Goal: Task Accomplishment & Management: Complete application form

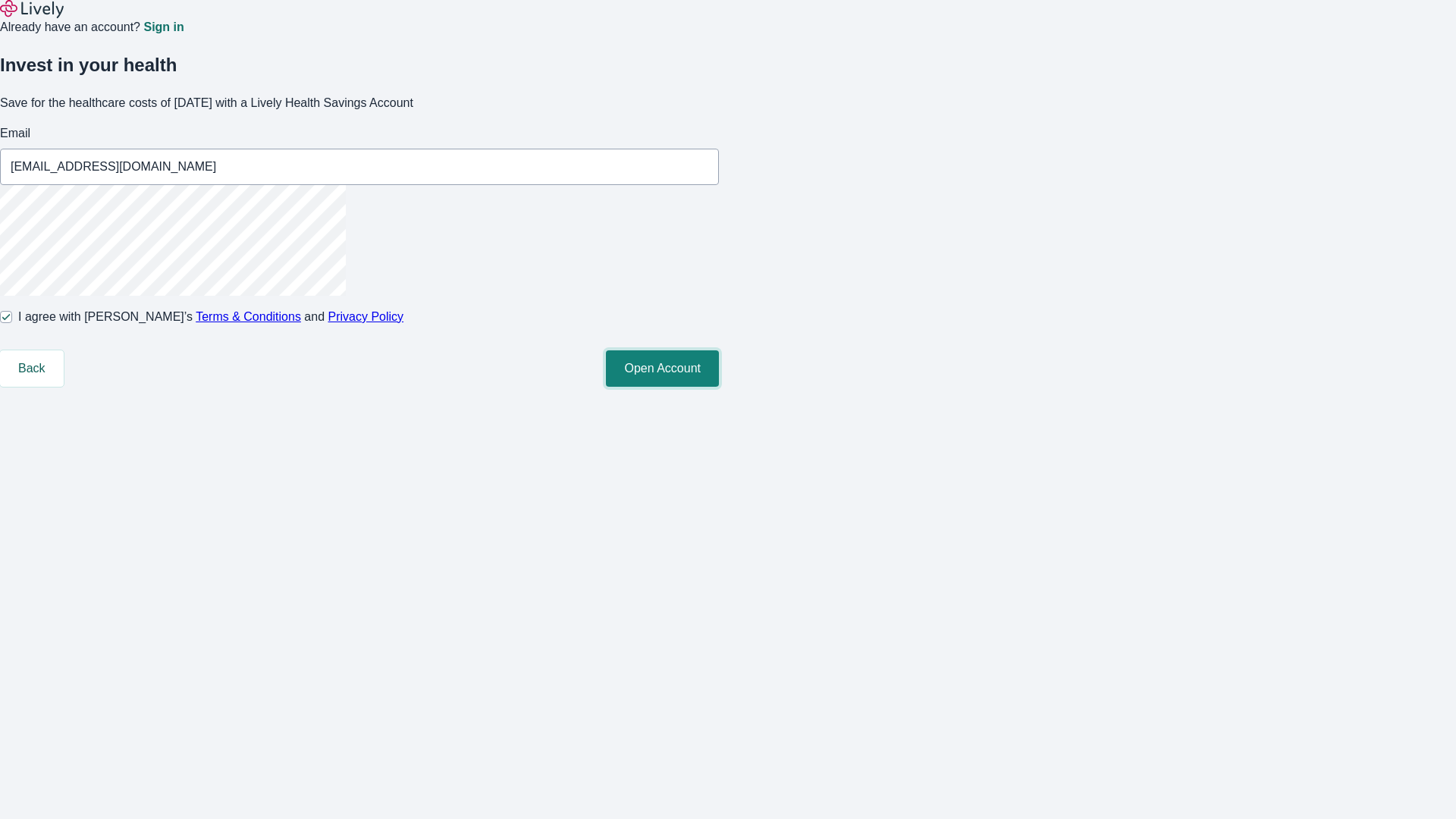
click at [719, 387] on button "Open Account" at bounding box center [662, 369] width 113 height 37
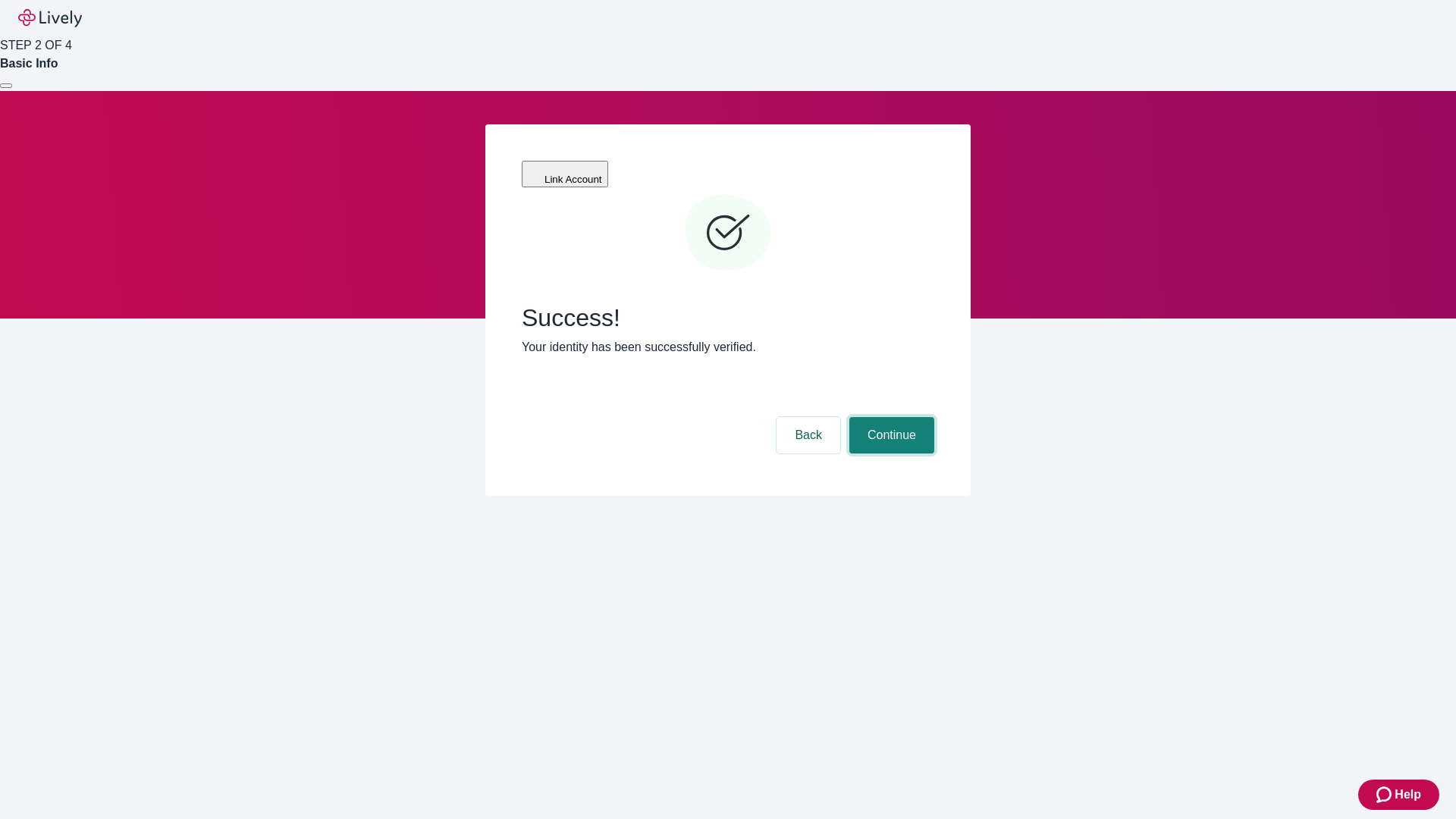
click at [890, 417] on button "Continue" at bounding box center [891, 435] width 85 height 37
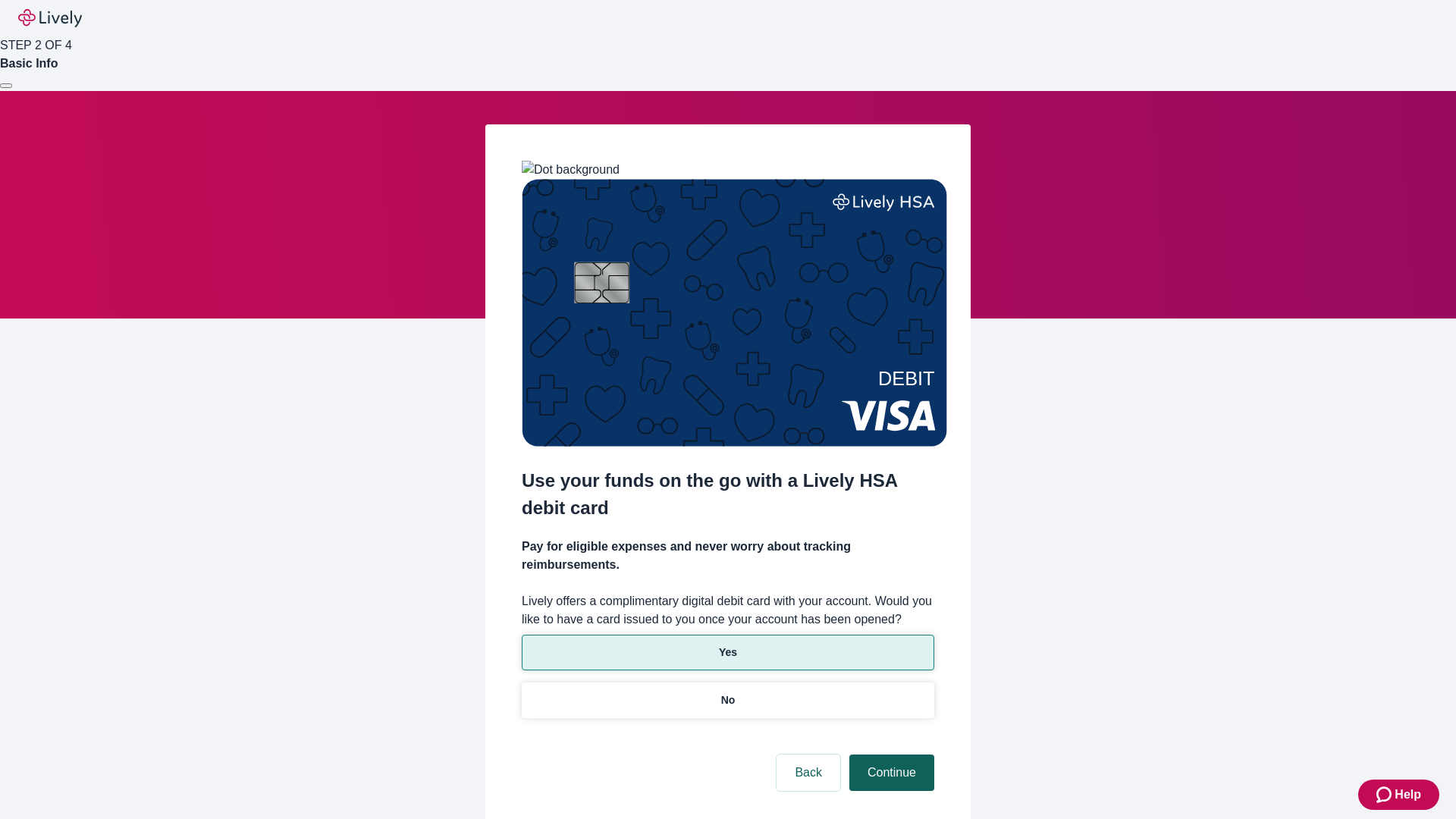
click at [727, 645] on p "Yes" at bounding box center [728, 653] width 18 height 16
click at [890, 755] on button "Continue" at bounding box center [891, 773] width 85 height 37
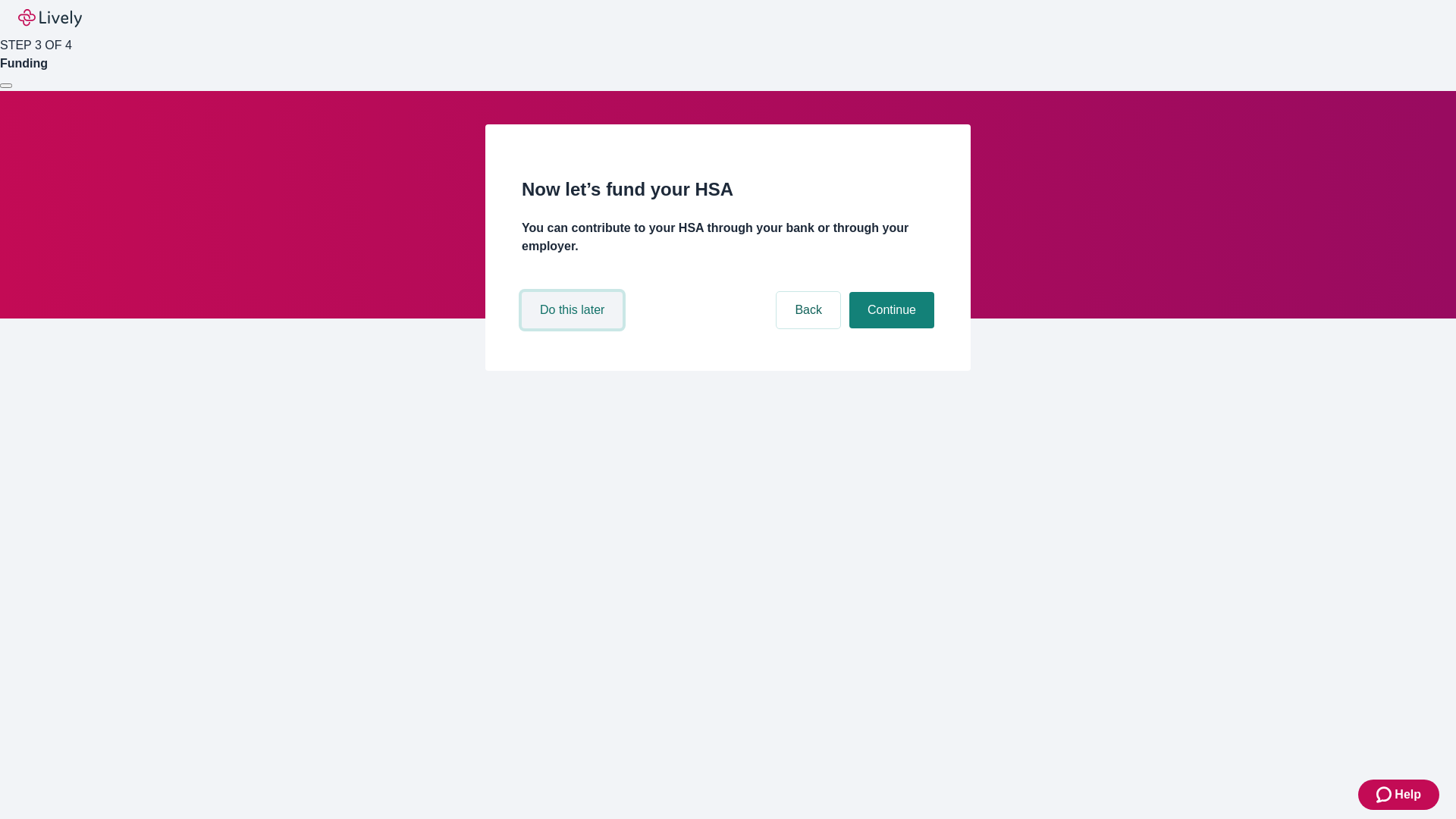
click at [574, 328] on button "Do this later" at bounding box center [572, 311] width 101 height 37
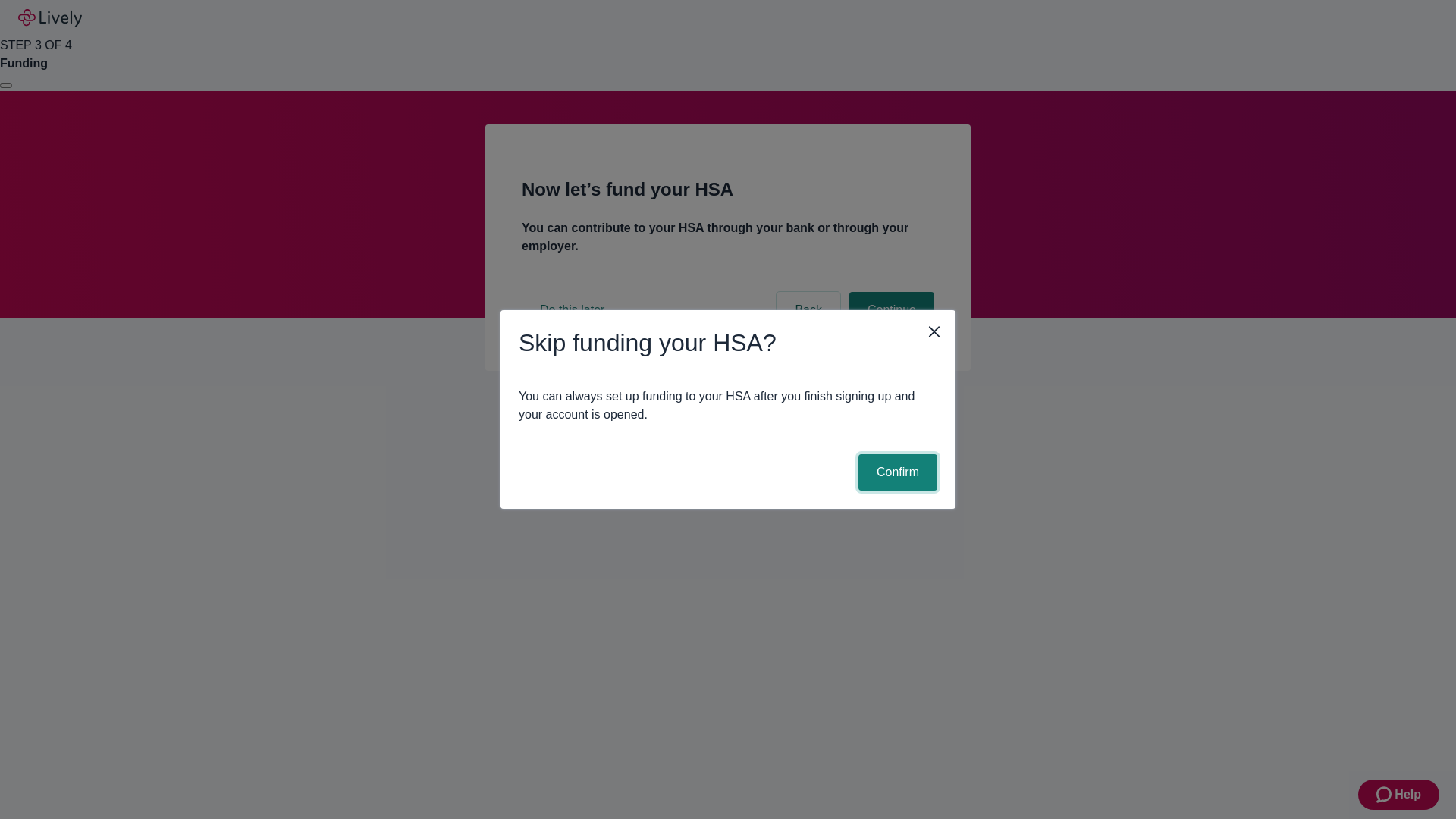
click at [895, 472] on button "Confirm" at bounding box center [897, 472] width 79 height 37
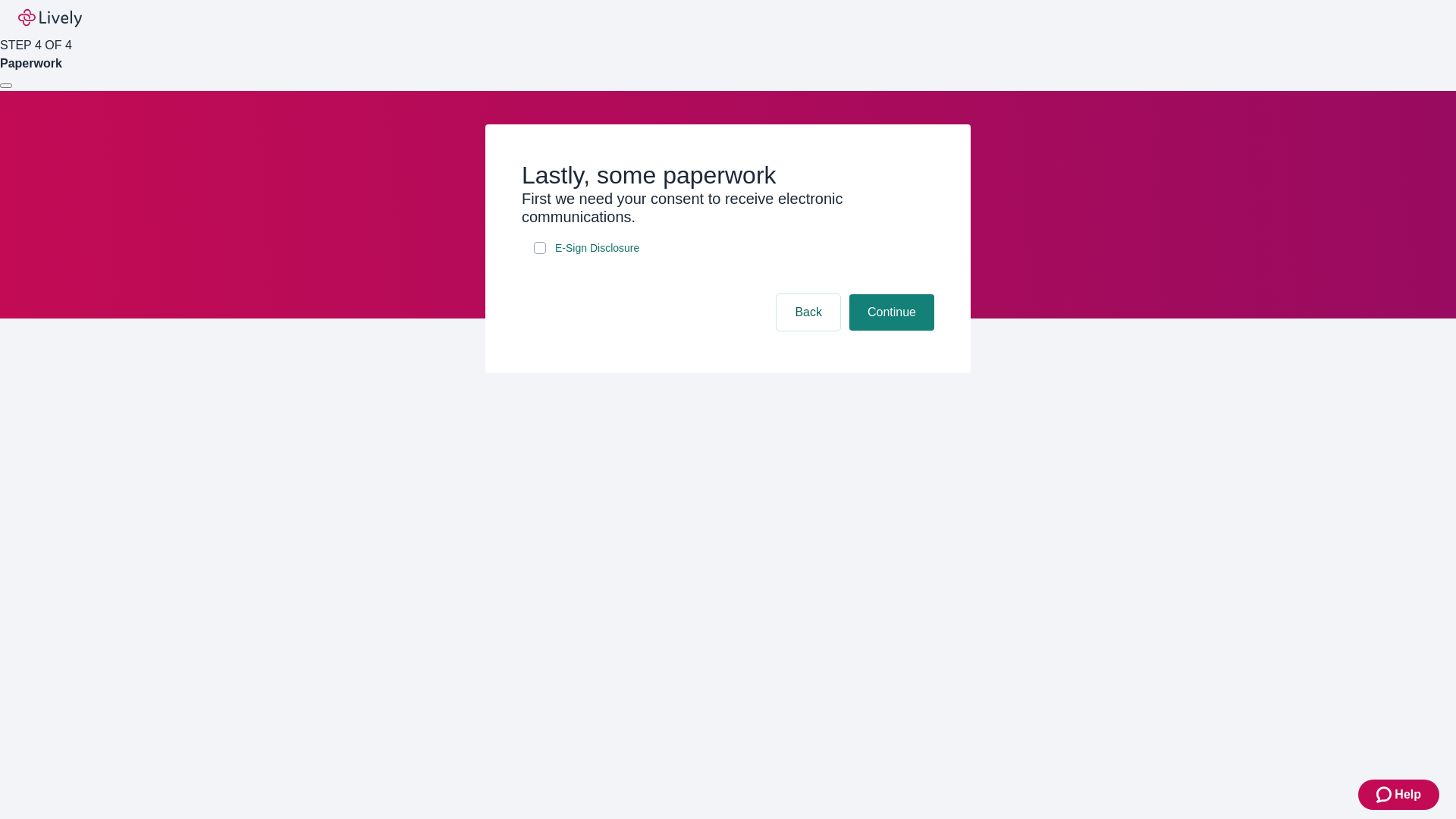
click at [540, 254] on input "E-Sign Disclosure" at bounding box center [540, 248] width 12 height 12
checkbox input "true"
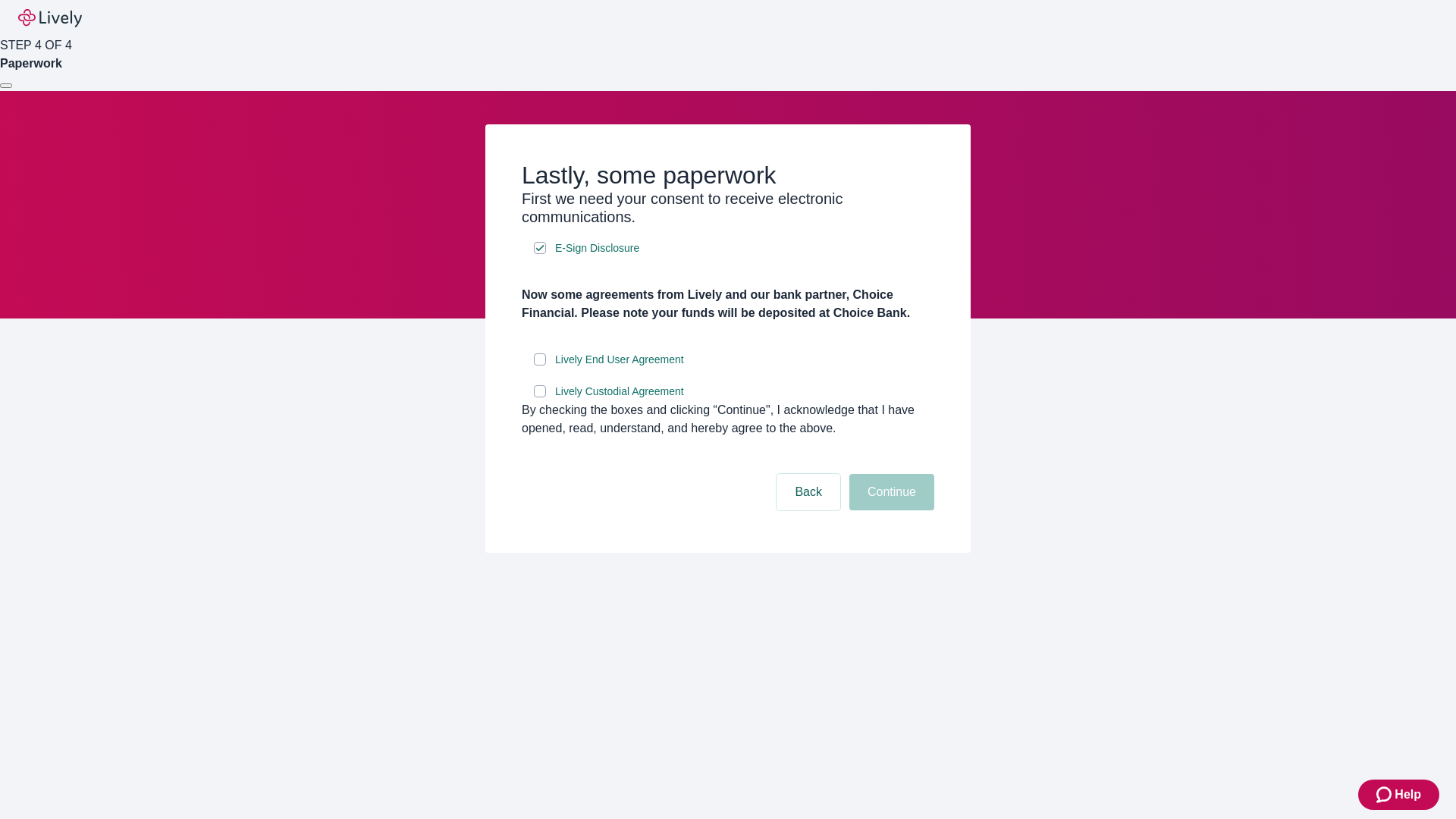
click at [540, 366] on input "Lively End User Agreement" at bounding box center [540, 360] width 12 height 12
checkbox input "true"
click at [540, 398] on input "Lively Custodial Agreement" at bounding box center [540, 392] width 12 height 12
checkbox input "true"
click at [890, 511] on button "Continue" at bounding box center [891, 492] width 85 height 37
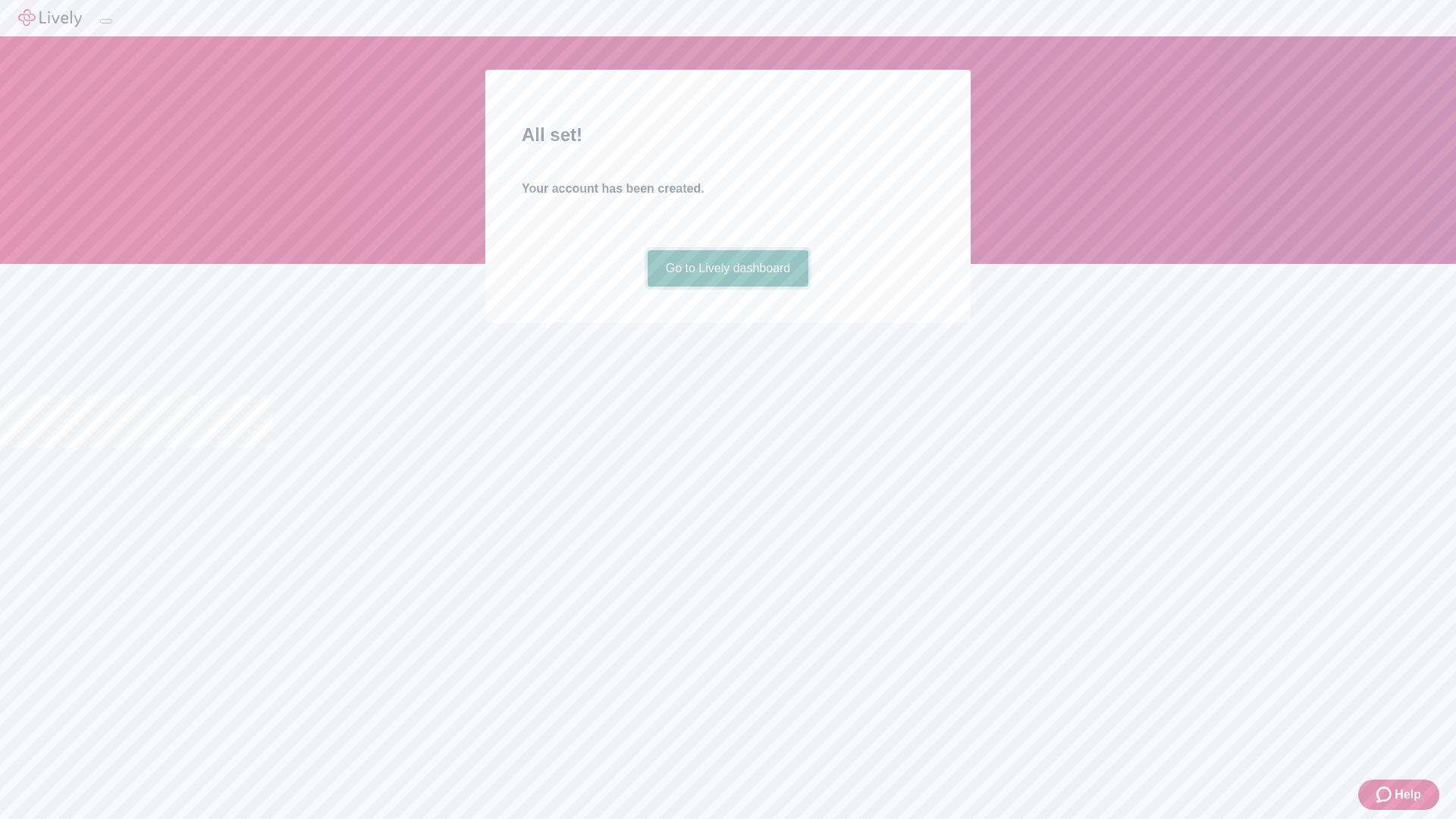
click at [727, 287] on link "Go to Lively dashboard" at bounding box center [729, 269] width 162 height 37
